Goal: Navigation & Orientation: Go to known website

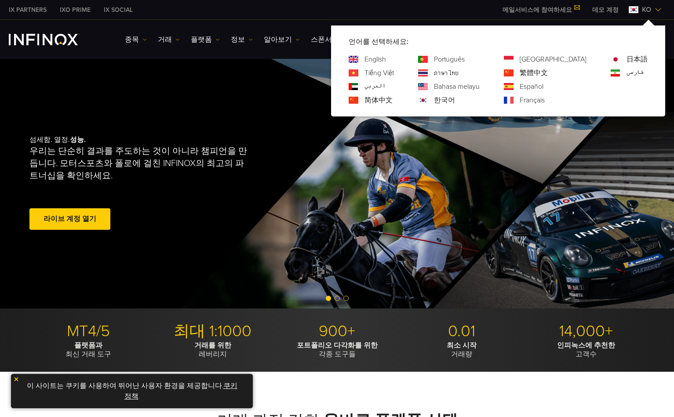
click at [280, 93] on div "섬세함. 열정. 성능. 우리는 단순히 결과를 주도하는 것이 아니라 챔피언을 만듭니다. 모터스포츠와 폴로에 걸친 INFINOX의 최고의 파트너십…" at bounding box center [337, 184] width 633 height 250
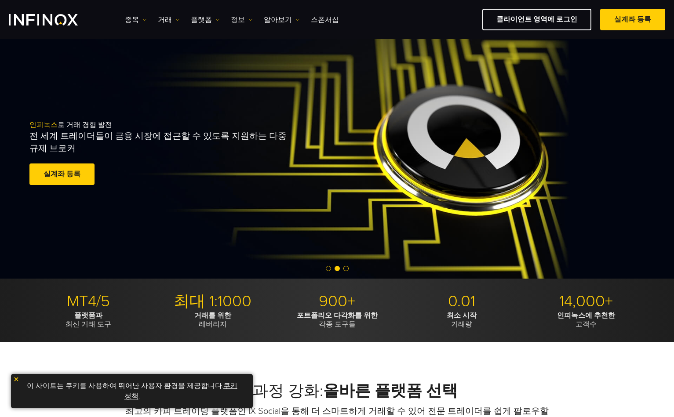
click at [241, 22] on link "정보" at bounding box center [242, 20] width 22 height 11
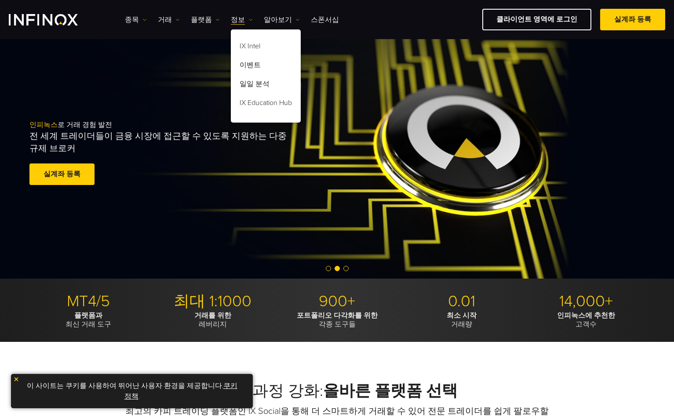
click at [133, 82] on div "인피녹스 로 거래 경험 발전 전 세계 트레이더들이 금융 시장에 접근할 수 있도록 지원하는 다중 규제 브로커 실계좌 등록 훌륭해요. - 515개…" at bounding box center [337, 154] width 674 height 250
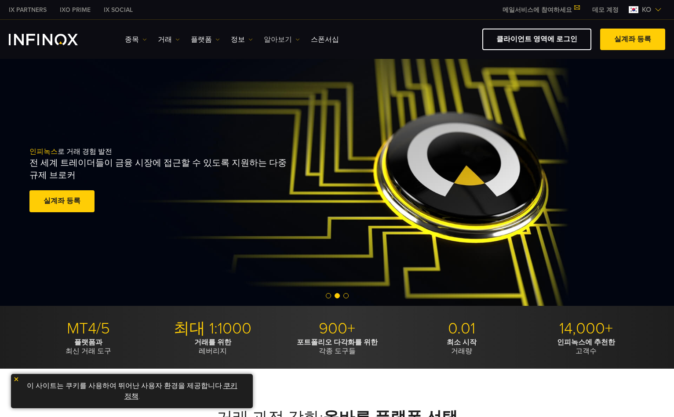
click at [284, 43] on link "알아보기" at bounding box center [282, 39] width 36 height 11
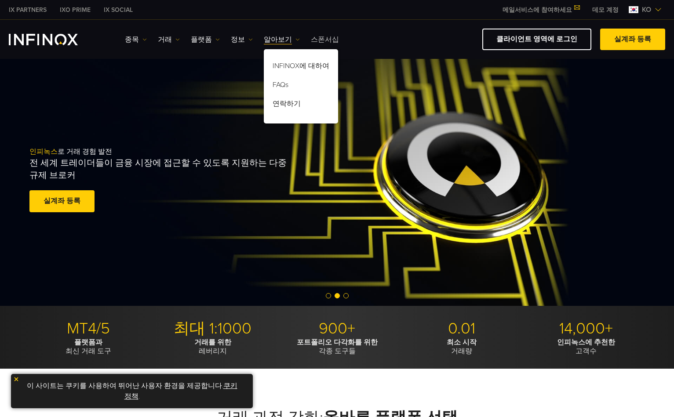
click at [324, 39] on link "스폰서십" at bounding box center [325, 39] width 28 height 11
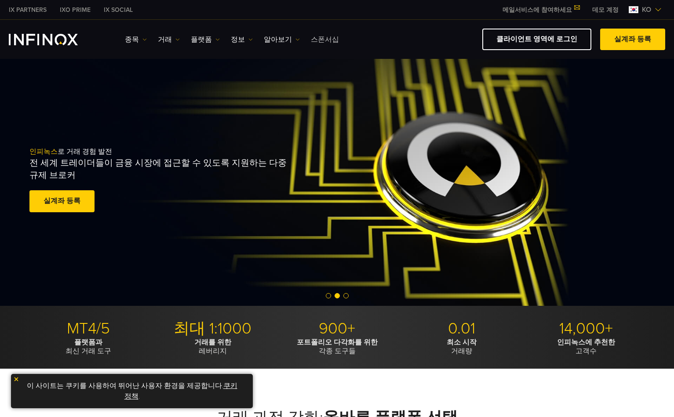
click at [324, 39] on link "스폰서십" at bounding box center [325, 39] width 28 height 11
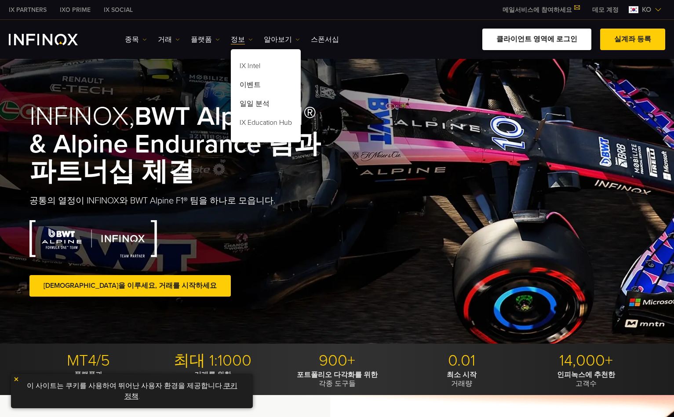
click at [546, 38] on link "클라이언트 영역에 로그인" at bounding box center [536, 40] width 109 height 22
